Goal: Book appointment/travel/reservation

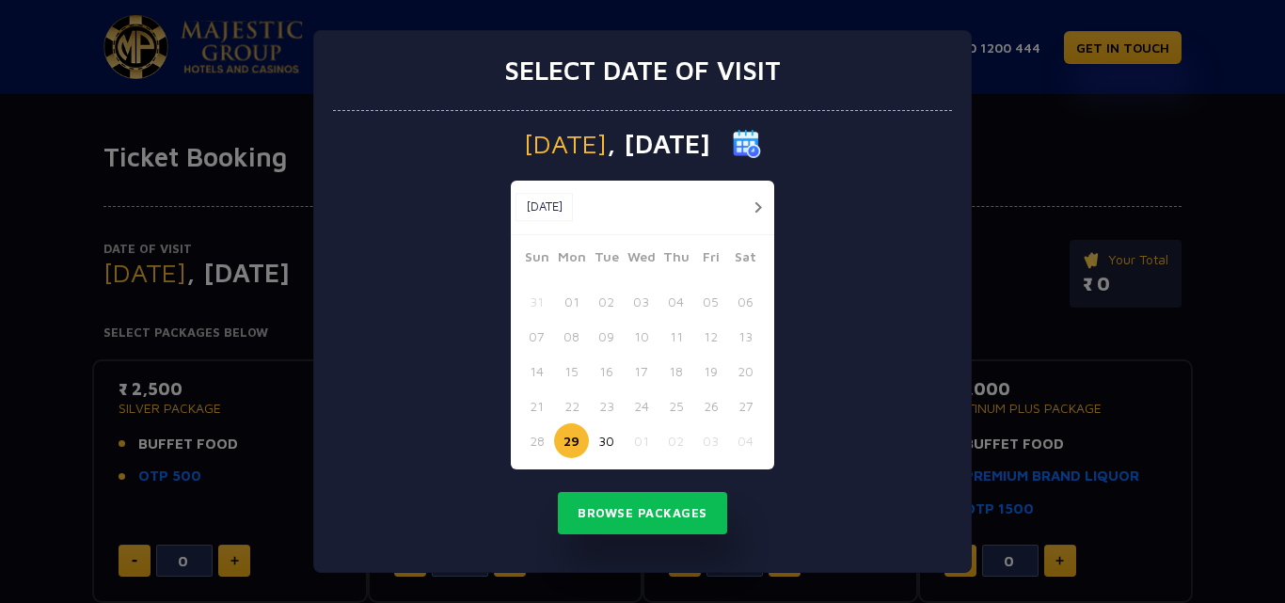
click at [765, 211] on button "button" at bounding box center [758, 208] width 24 height 24
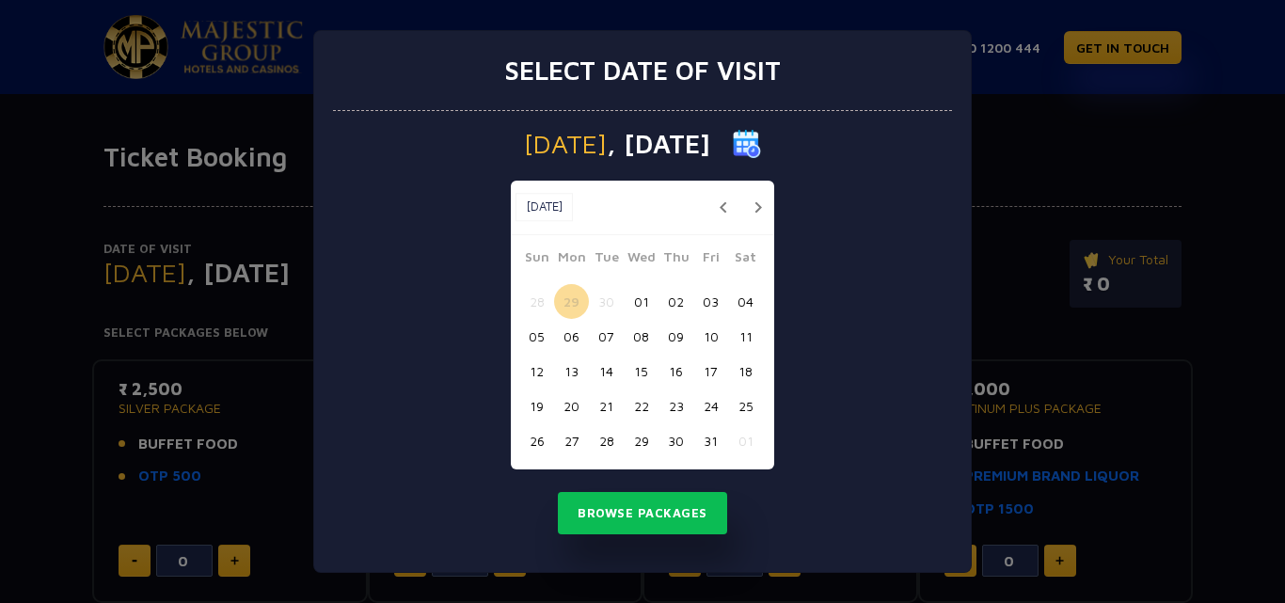
click at [765, 211] on button "button" at bounding box center [758, 208] width 24 height 24
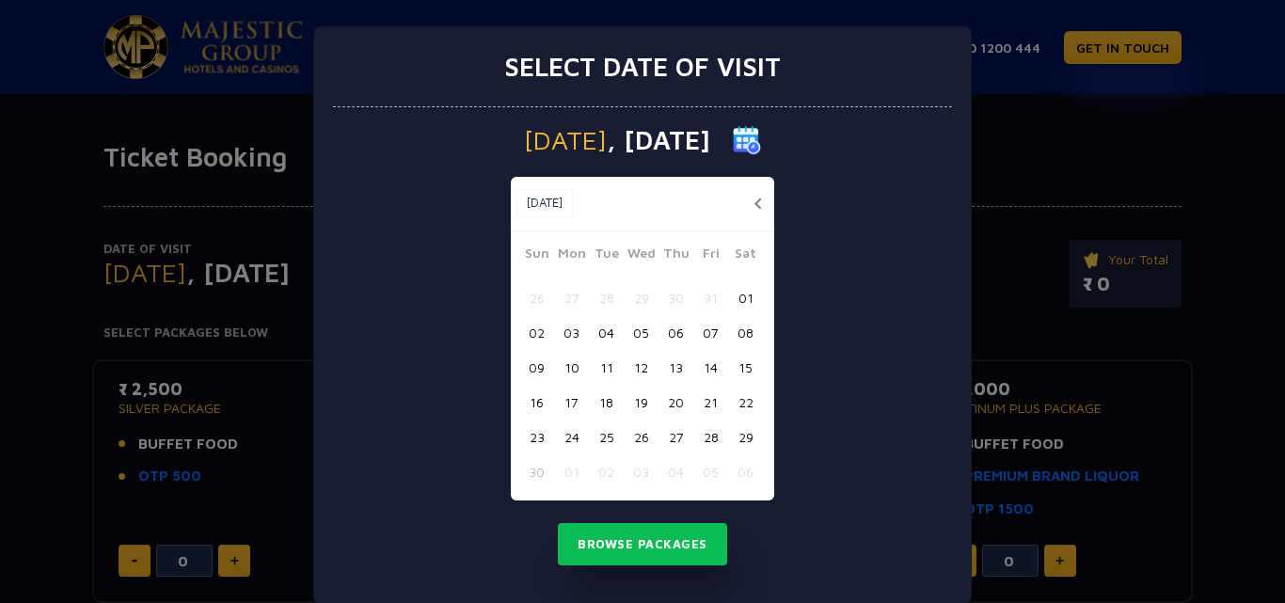
click at [534, 405] on button "16" at bounding box center [536, 402] width 35 height 35
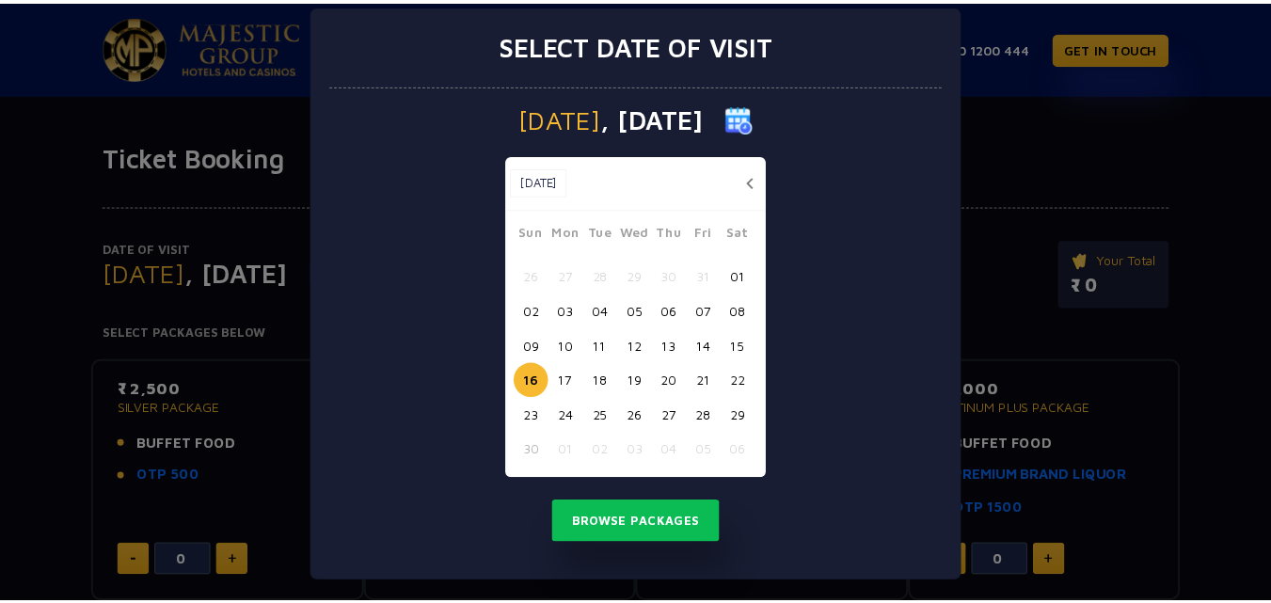
scroll to position [27, 0]
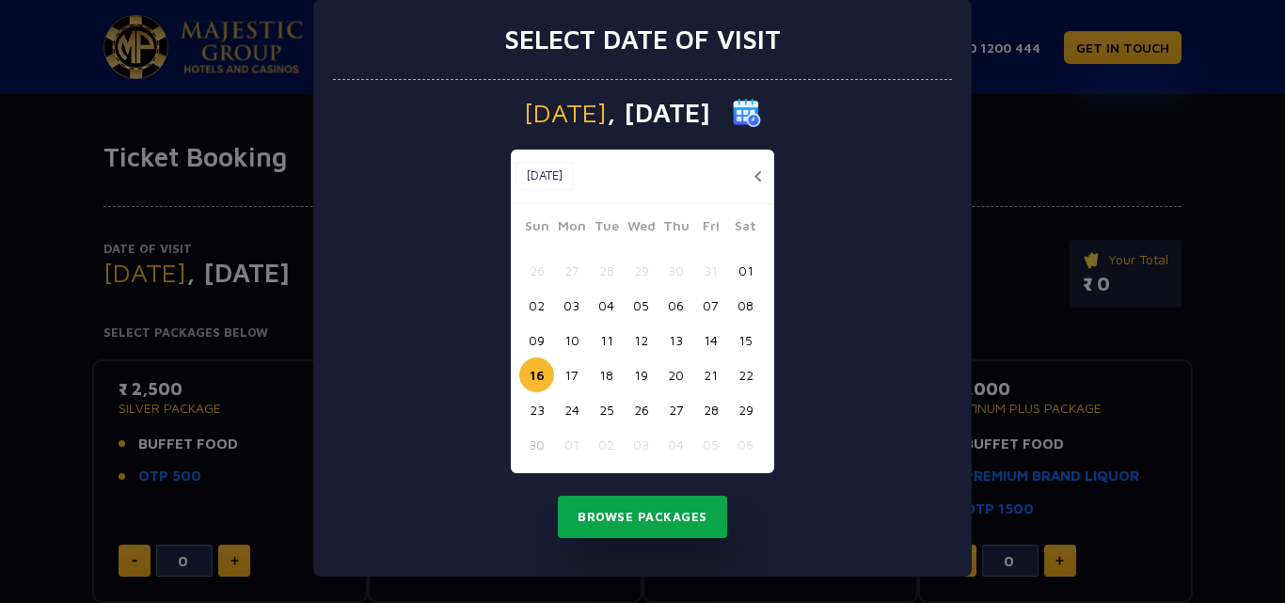
click at [644, 519] on button "Browse Packages" at bounding box center [642, 517] width 169 height 43
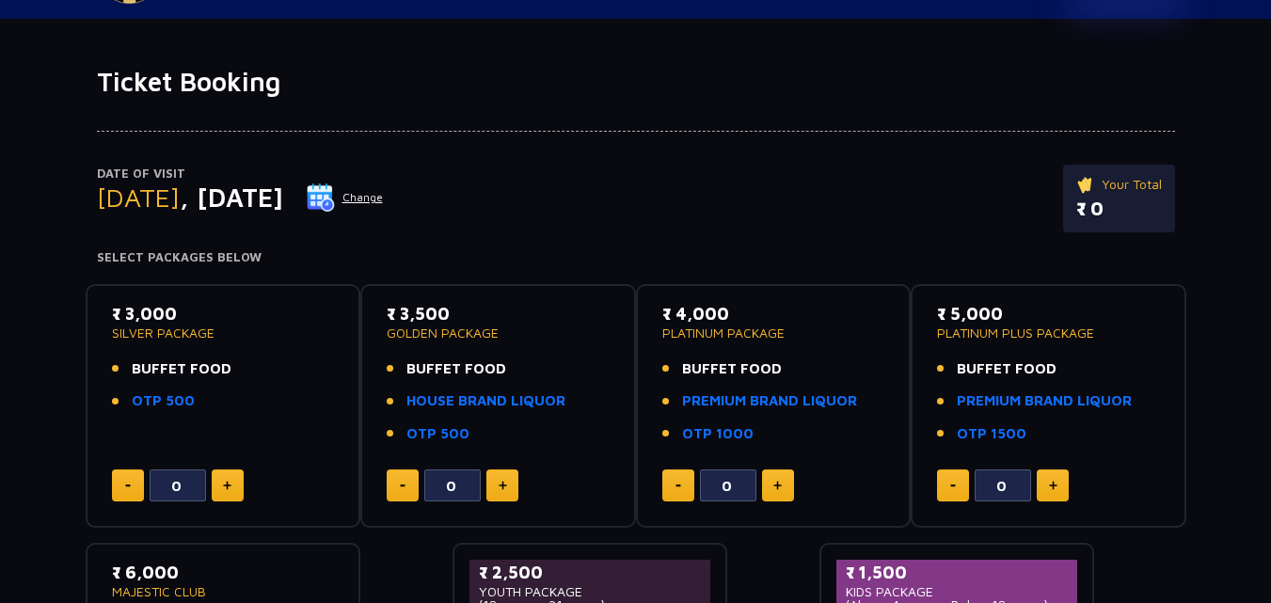
scroll to position [0, 0]
